Goal: Information Seeking & Learning: Learn about a topic

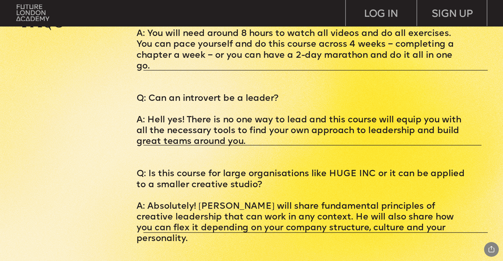
scroll to position [2524, 0]
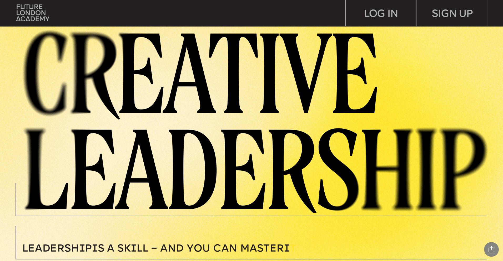
scroll to position [200, 0]
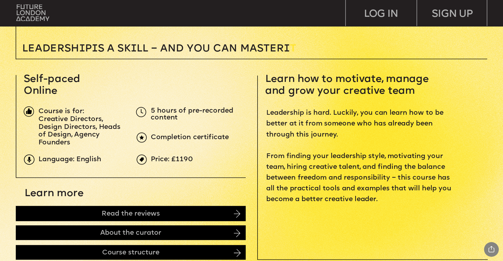
click at [67, 117] on span "Creative Directors, Design Directors, Heads of Design, Agency Founders" at bounding box center [80, 131] width 84 height 31
drag, startPoint x: 36, startPoint y: 122, endPoint x: 42, endPoint y: 122, distance: 5.5
click at [80, 129] on span "Creative Directors, Design Directors, Heads of Design, Agency Founders" at bounding box center [80, 131] width 84 height 31
drag, startPoint x: 70, startPoint y: 130, endPoint x: 65, endPoint y: 130, distance: 5.3
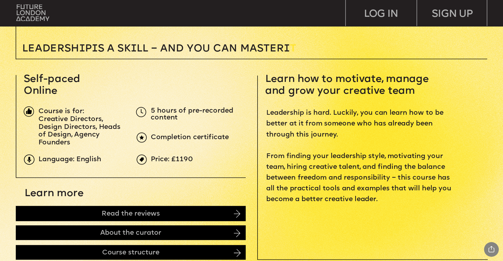
click at [67, 130] on span "Creative Directors, Design Directors, Heads of Design, Agency Founders" at bounding box center [80, 131] width 84 height 31
drag, startPoint x: 65, startPoint y: 130, endPoint x: 54, endPoint y: 137, distance: 13.0
click at [54, 137] on span "Creative Directors, Design Directors, Heads of Design, Agency Founders" at bounding box center [80, 131] width 84 height 31
click at [34, 8] on img at bounding box center [32, 12] width 33 height 17
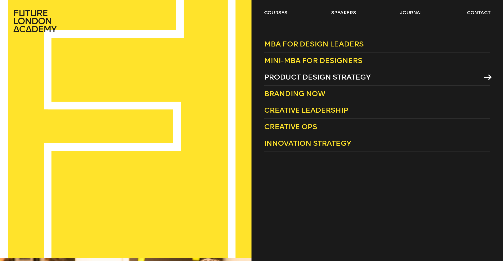
click at [303, 78] on span "Product Design Strategy" at bounding box center [317, 77] width 107 height 9
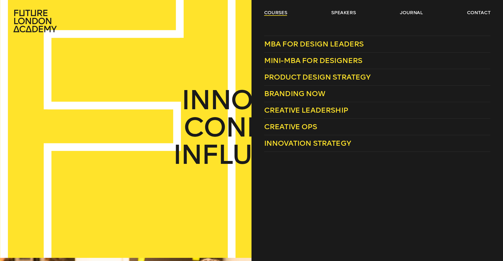
click at [274, 14] on link "courses" at bounding box center [275, 12] width 23 height 6
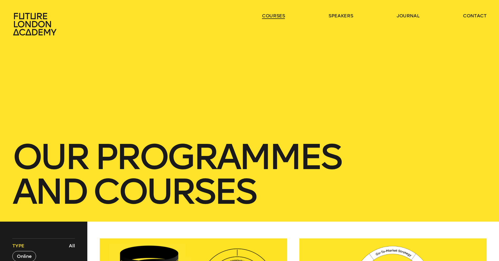
click at [274, 14] on link "courses" at bounding box center [273, 16] width 23 height 6
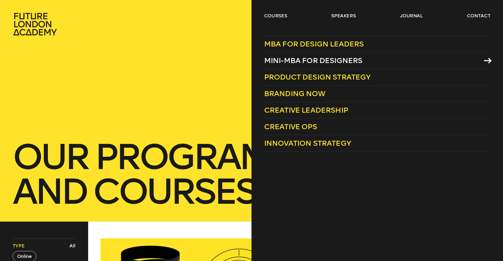
click at [293, 59] on span "Mini-MBA for Designers" at bounding box center [313, 60] width 98 height 9
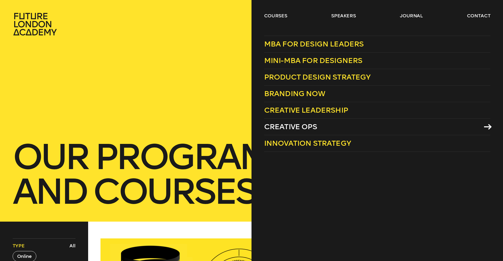
click at [287, 128] on span "Creative Ops" at bounding box center [290, 127] width 53 height 9
click at [273, 15] on link "courses" at bounding box center [275, 16] width 23 height 6
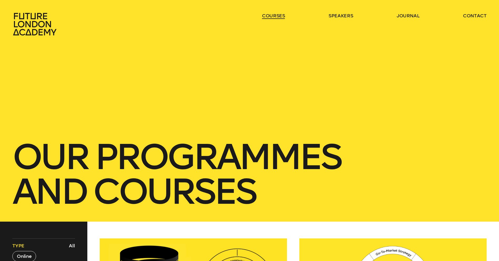
click at [273, 15] on link "courses" at bounding box center [273, 16] width 23 height 6
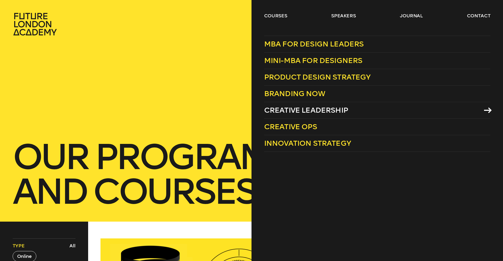
click at [299, 112] on span "Creative Leadership" at bounding box center [306, 110] width 84 height 9
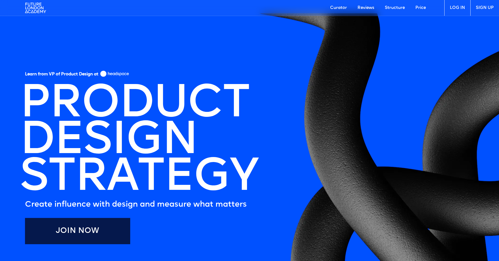
click at [98, 128] on h1 "DESIGN" at bounding box center [109, 142] width 178 height 37
drag, startPoint x: 104, startPoint y: 136, endPoint x: 105, endPoint y: 140, distance: 4.1
click at [104, 136] on h1 "DESIGN" at bounding box center [109, 142] width 178 height 37
click at [104, 145] on h1 "DESIGN" at bounding box center [109, 142] width 178 height 37
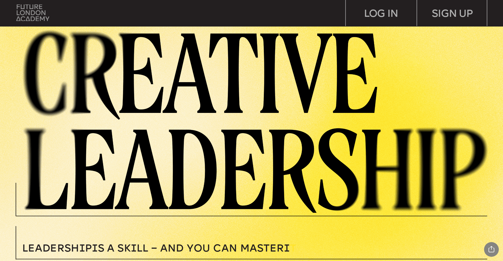
click at [24, 16] on img at bounding box center [32, 12] width 33 height 17
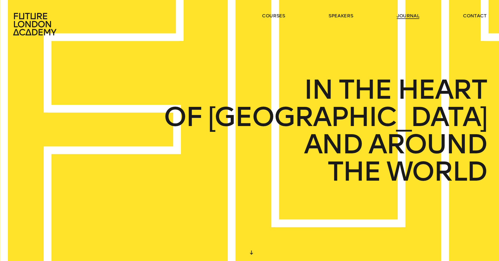
click at [411, 16] on link "journal" at bounding box center [408, 16] width 23 height 6
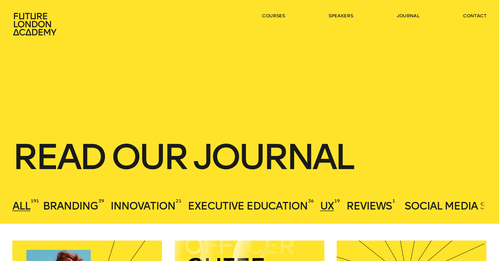
click at [331, 204] on span "UX" at bounding box center [327, 206] width 14 height 13
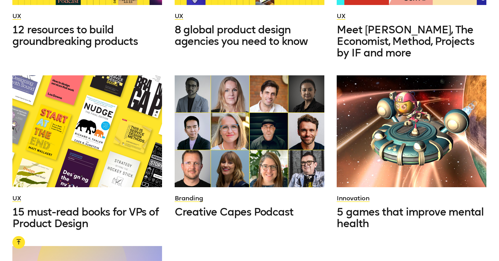
scroll to position [534, 0]
